Goal: Obtain resource: Download file/media

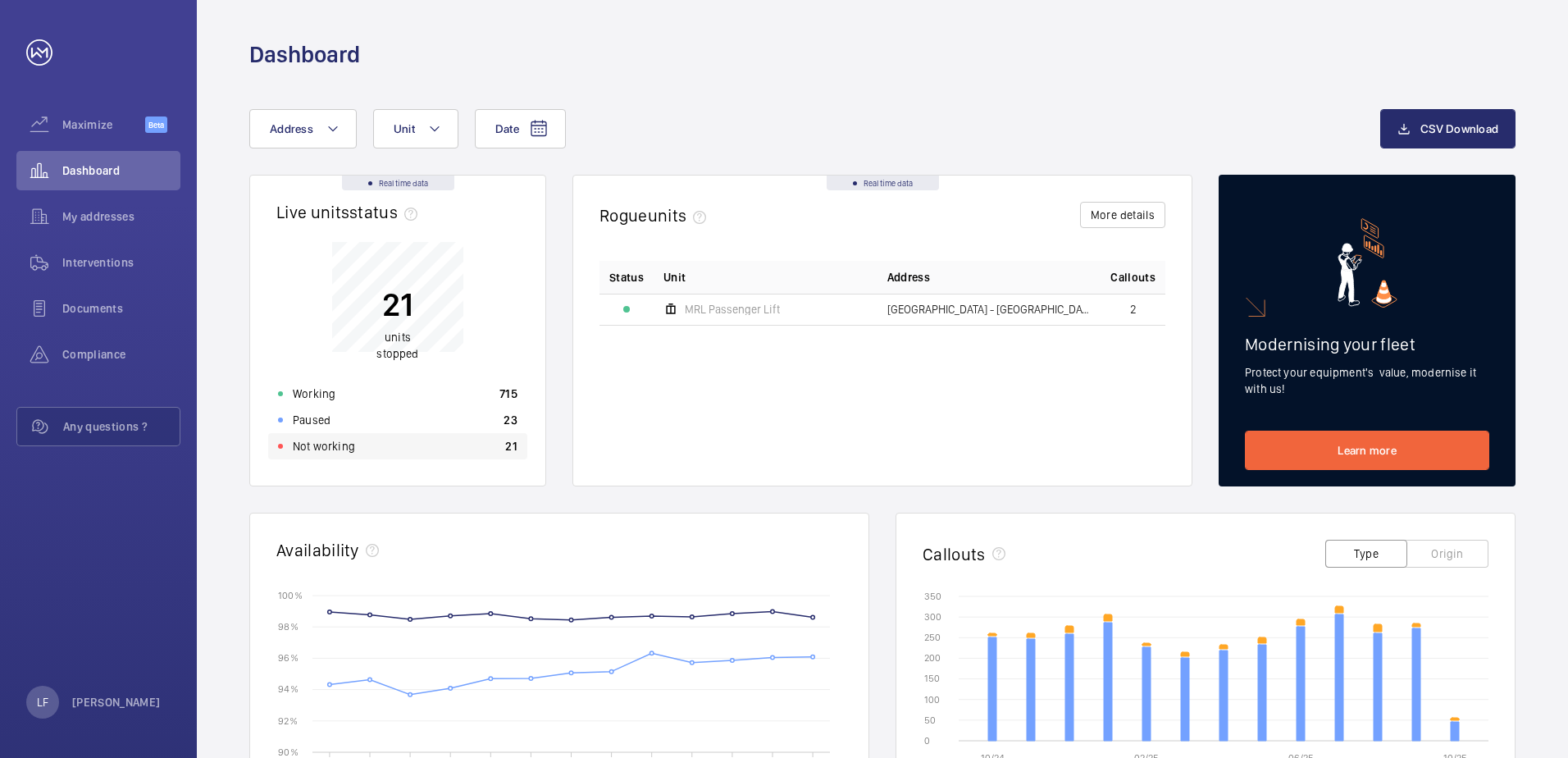
click at [392, 457] on div "Not working 21" at bounding box center [398, 445] width 260 height 27
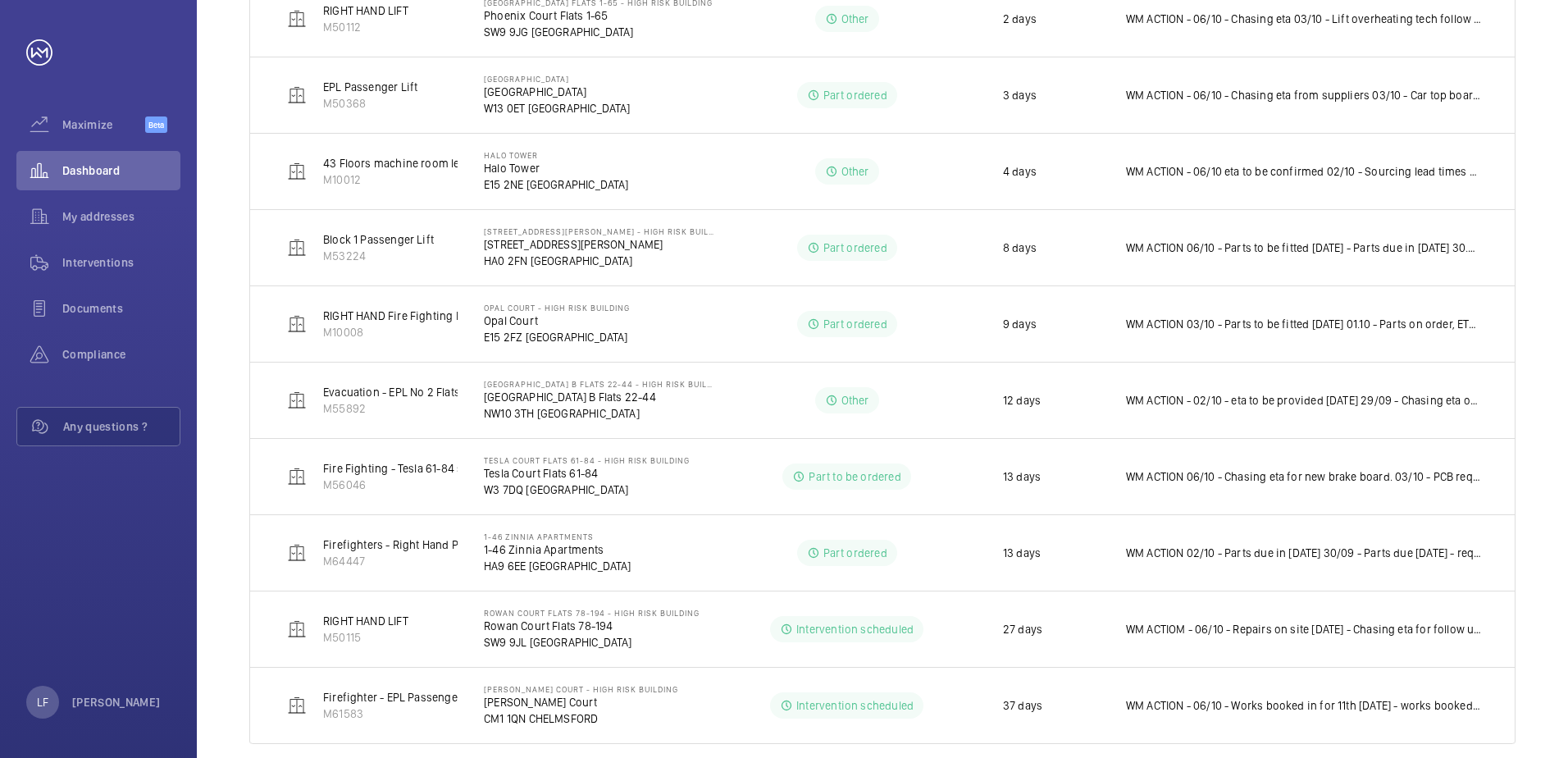
scroll to position [624, 0]
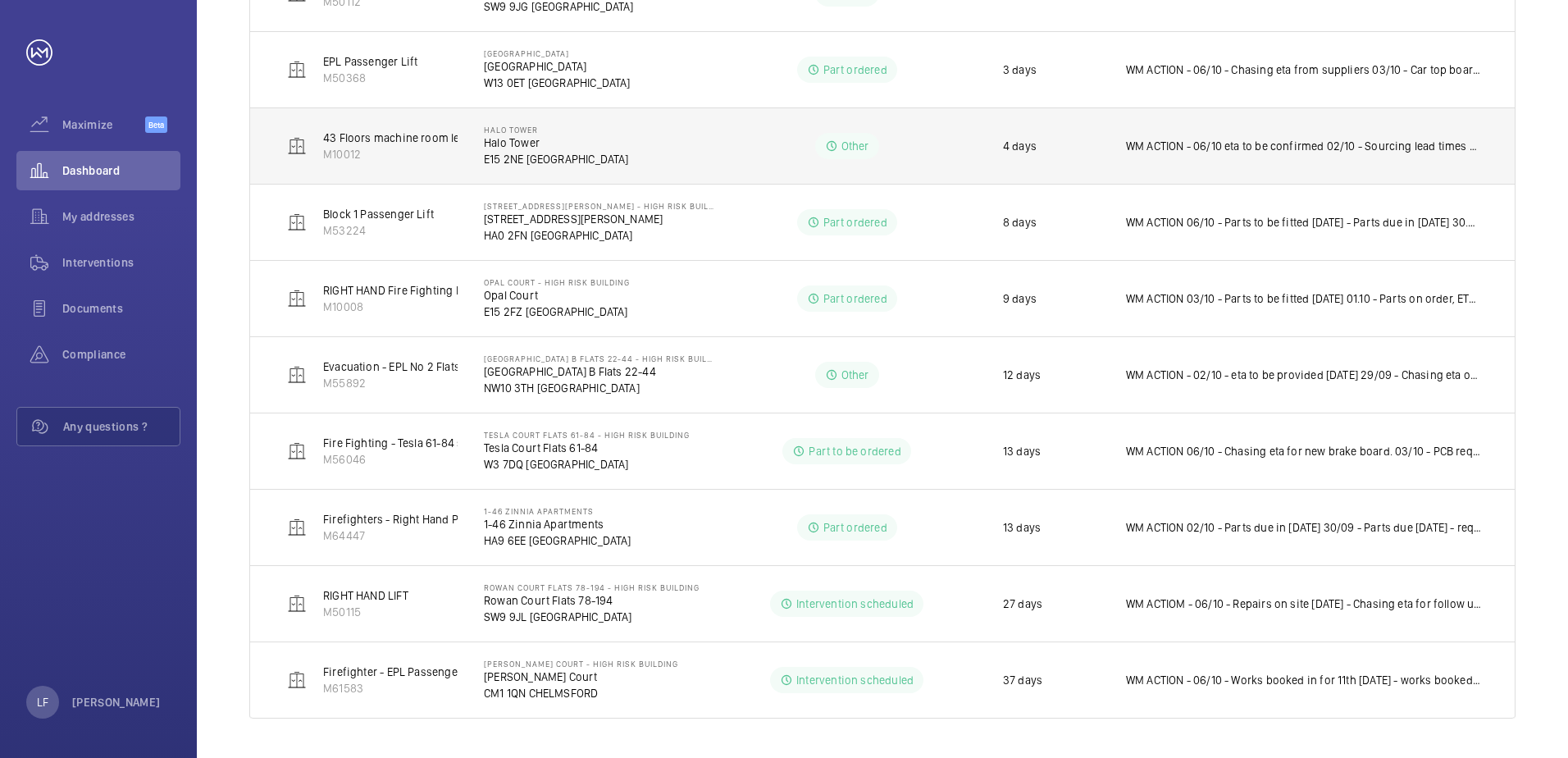
click at [530, 160] on p "E15 2NE [GEOGRAPHIC_DATA]" at bounding box center [556, 158] width 145 height 16
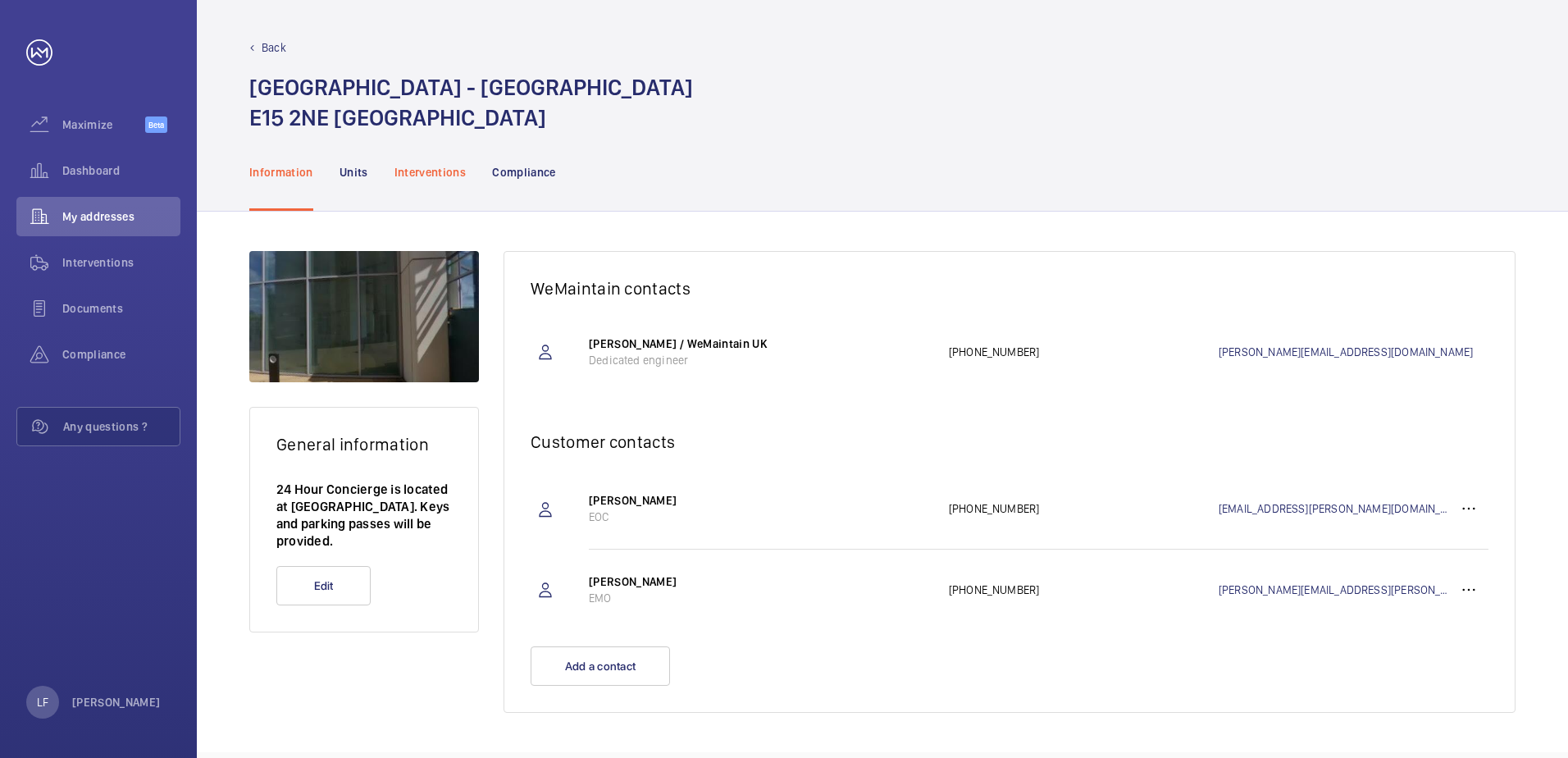
click at [411, 175] on p "Interventions" at bounding box center [430, 171] width 72 height 16
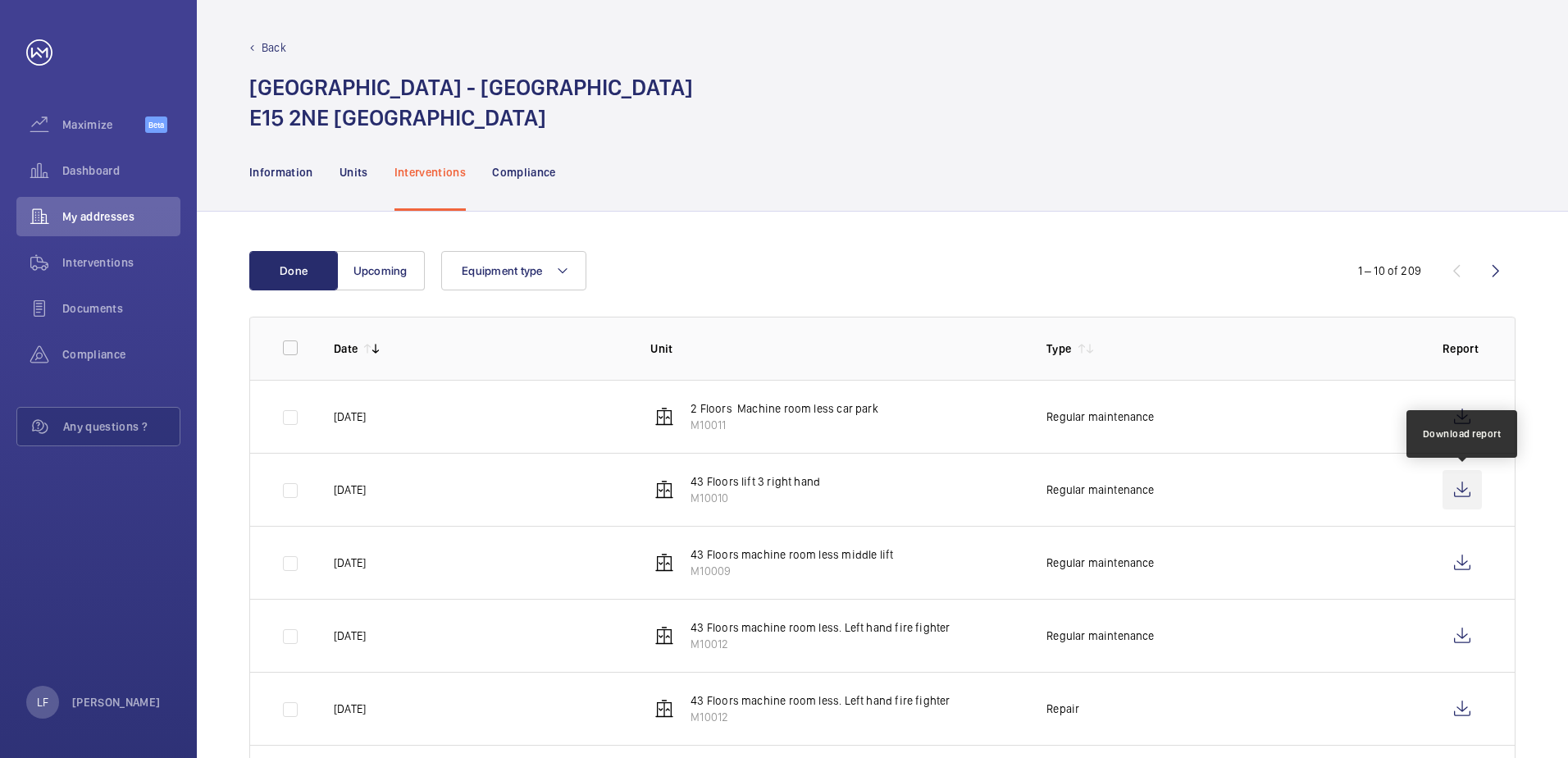
click at [1462, 484] on wm-front-icon-button at bounding box center [1463, 490] width 39 height 39
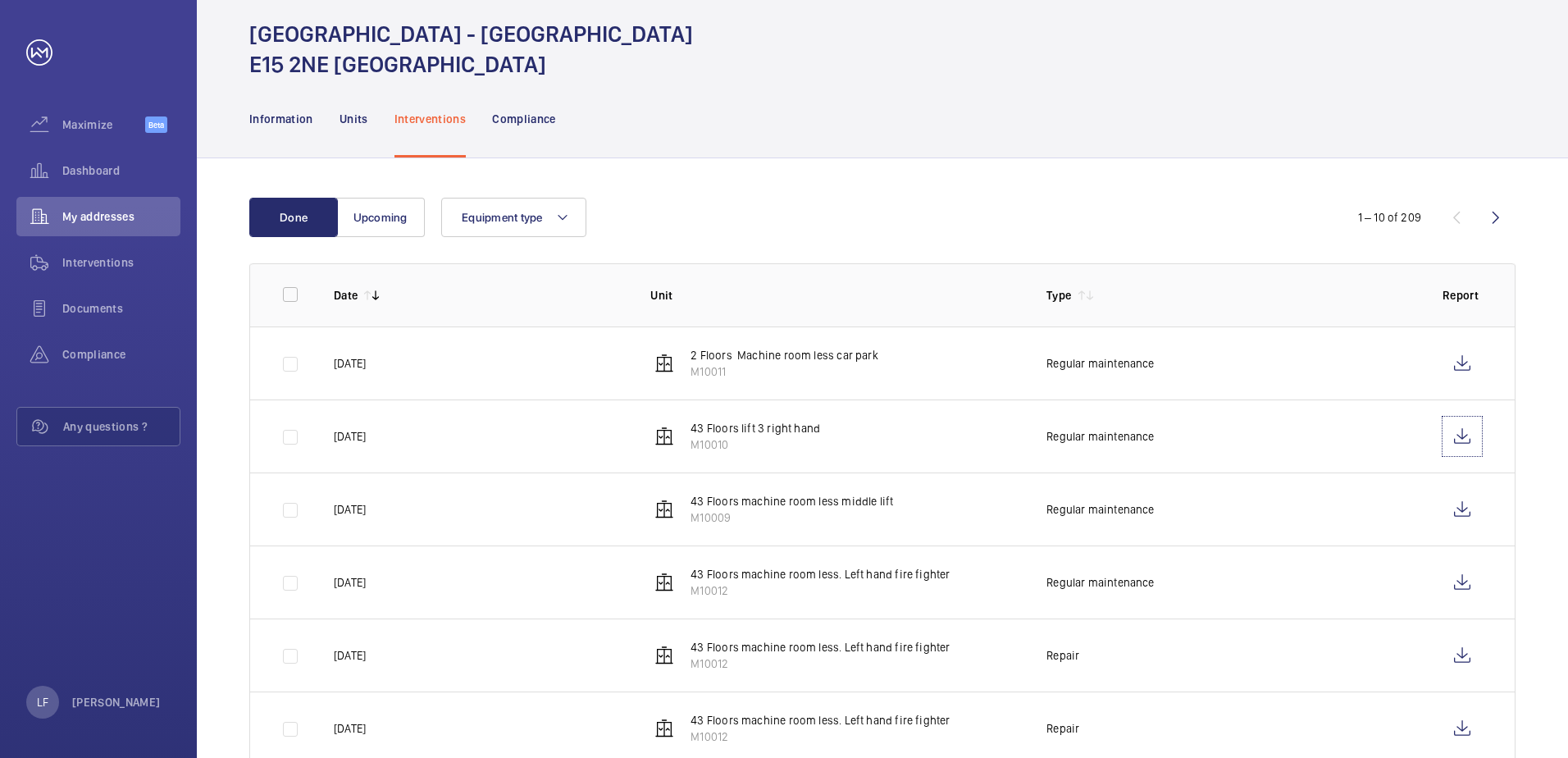
scroll to position [82, 0]
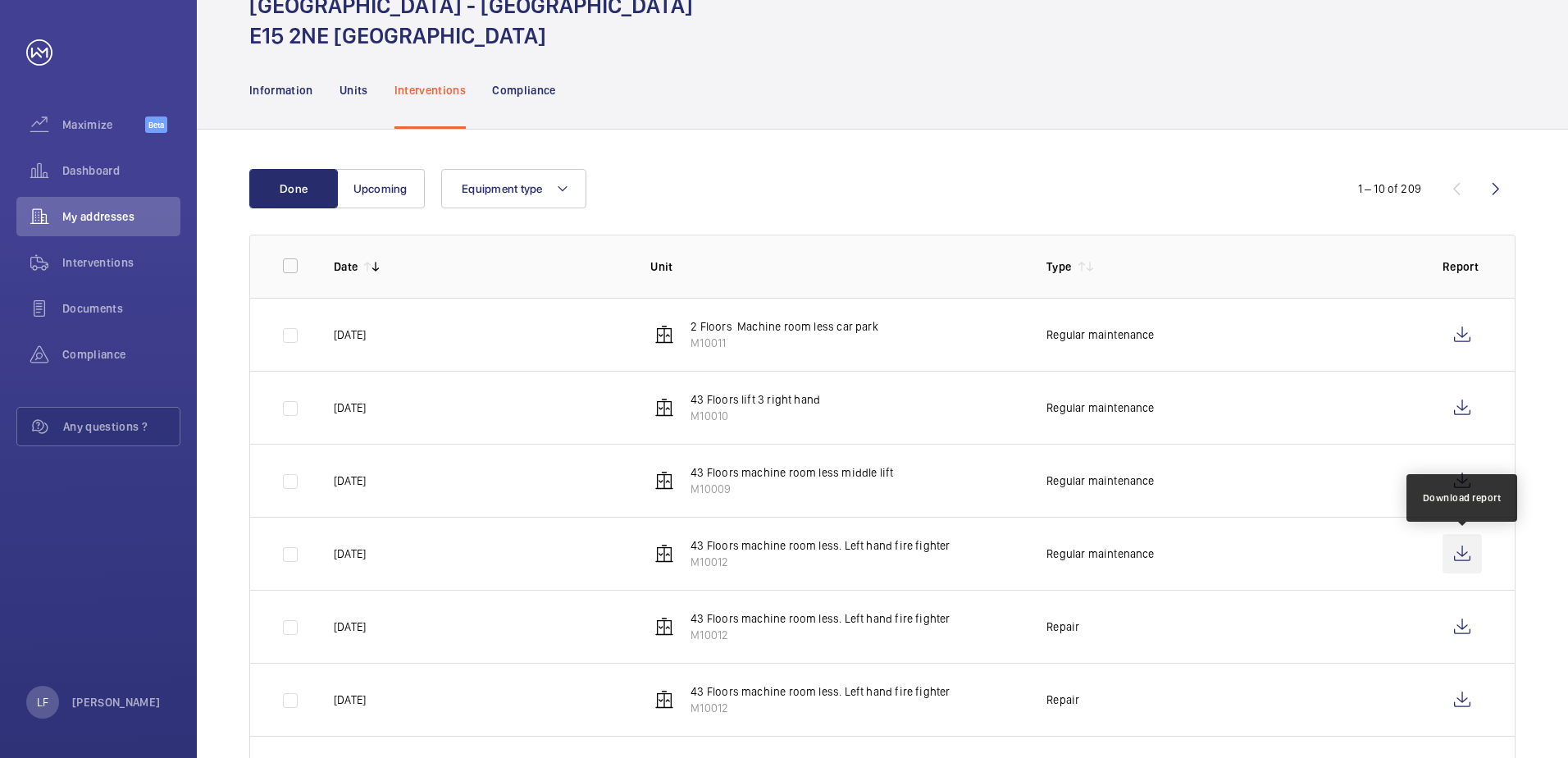
click at [1469, 559] on wm-front-icon-button at bounding box center [1463, 553] width 39 height 39
click at [114, 182] on div "Dashboard" at bounding box center [98, 170] width 164 height 39
